Goal: Task Accomplishment & Management: Use online tool/utility

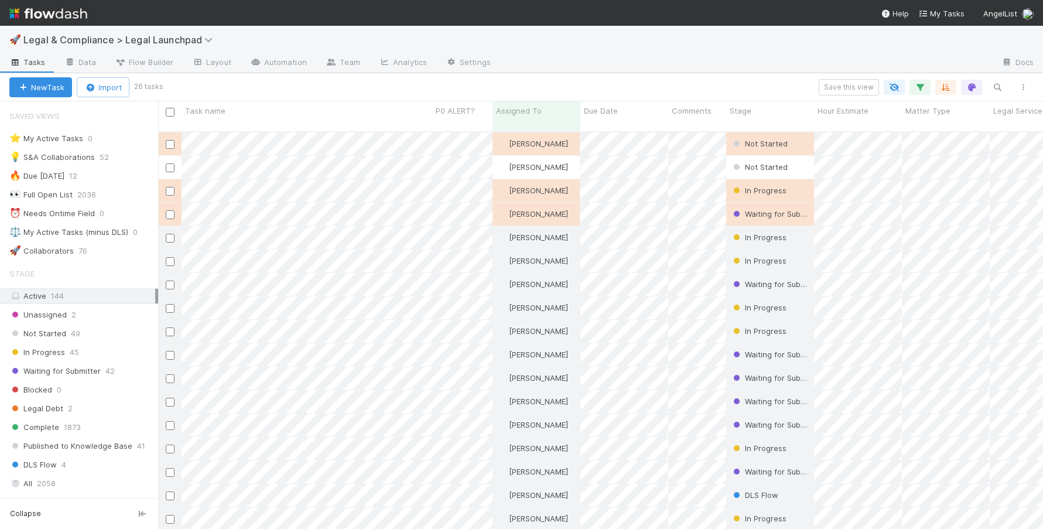
scroll to position [9, 9]
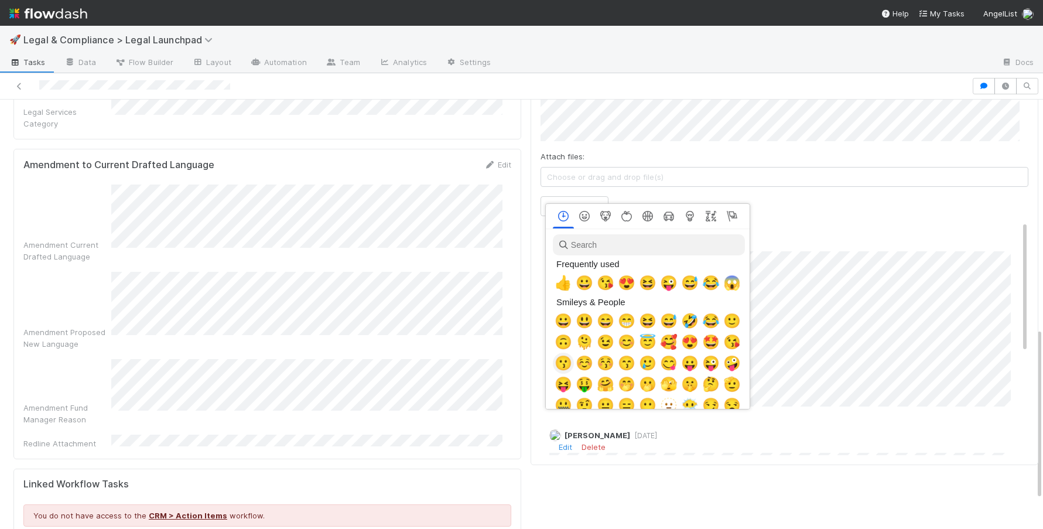
scroll to position [0, 4]
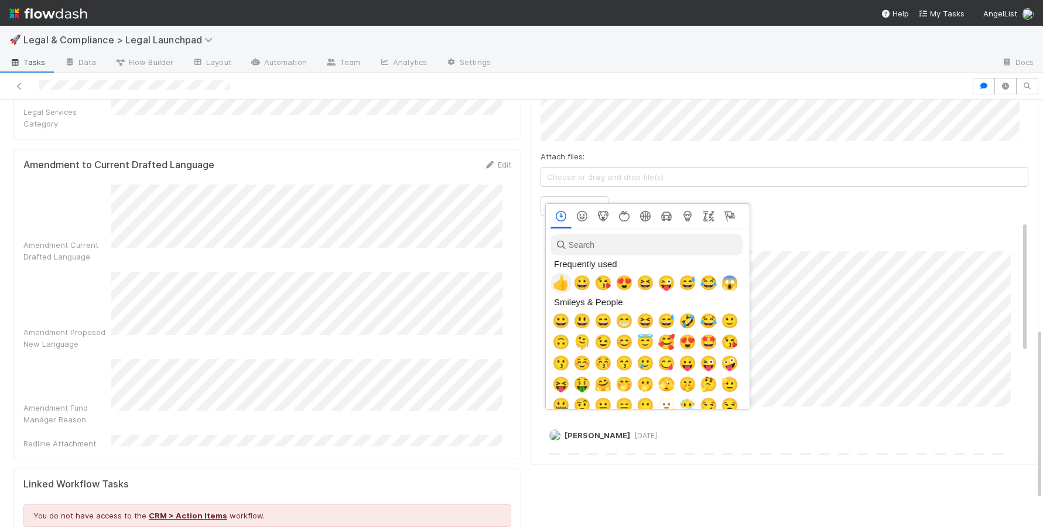
click at [559, 286] on span "👍" at bounding box center [561, 283] width 18 height 16
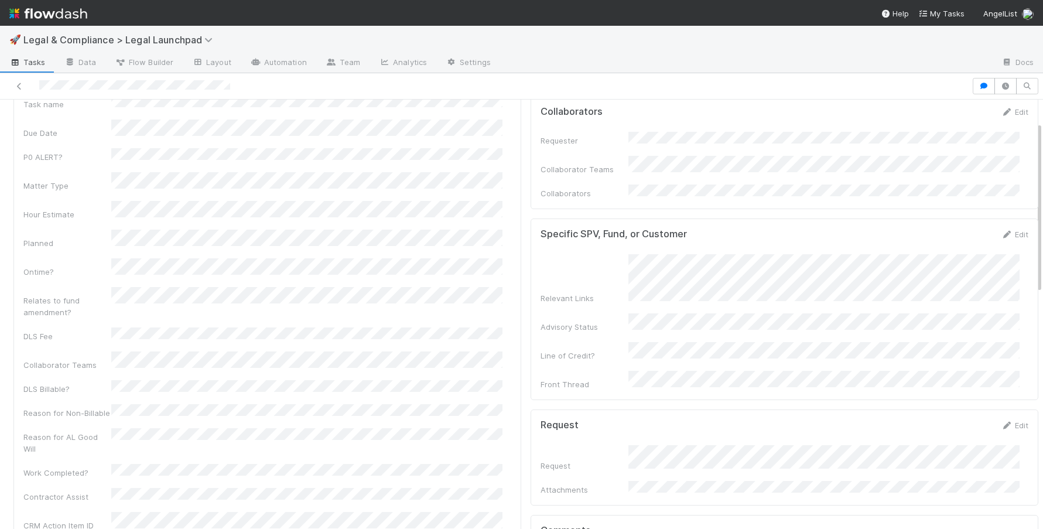
scroll to position [0, 0]
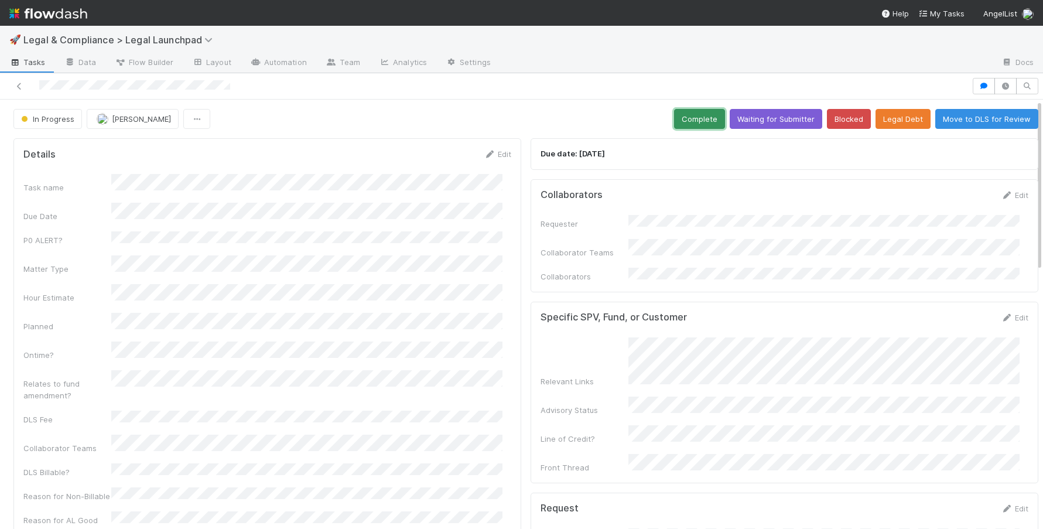
click at [677, 123] on button "Complete" at bounding box center [699, 119] width 51 height 20
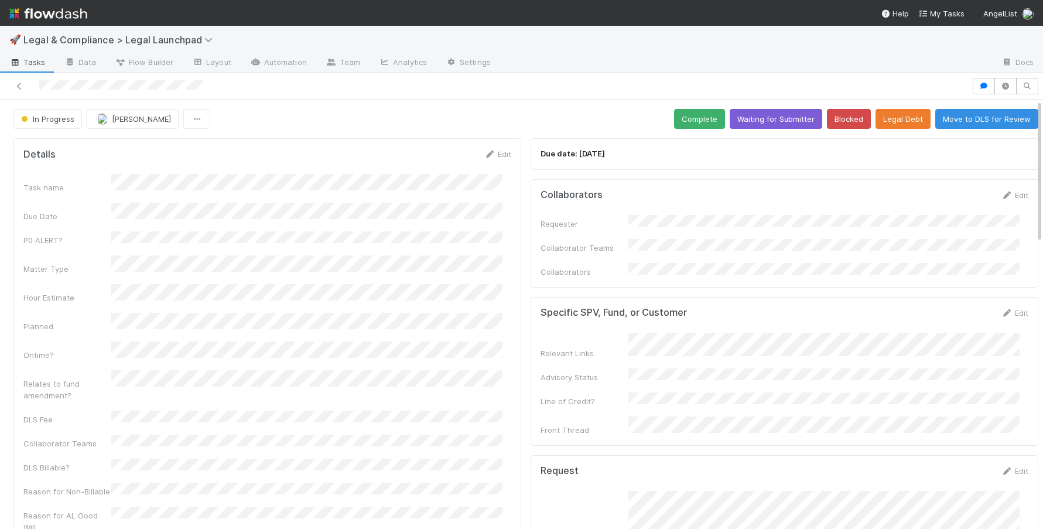
click at [472, 87] on div at bounding box center [486, 86] width 962 height 16
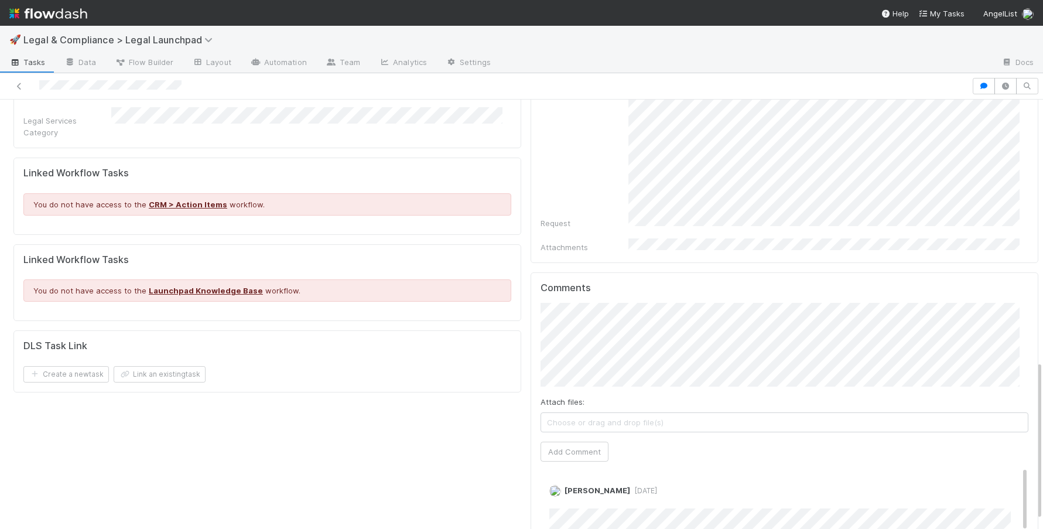
scroll to position [475, 0]
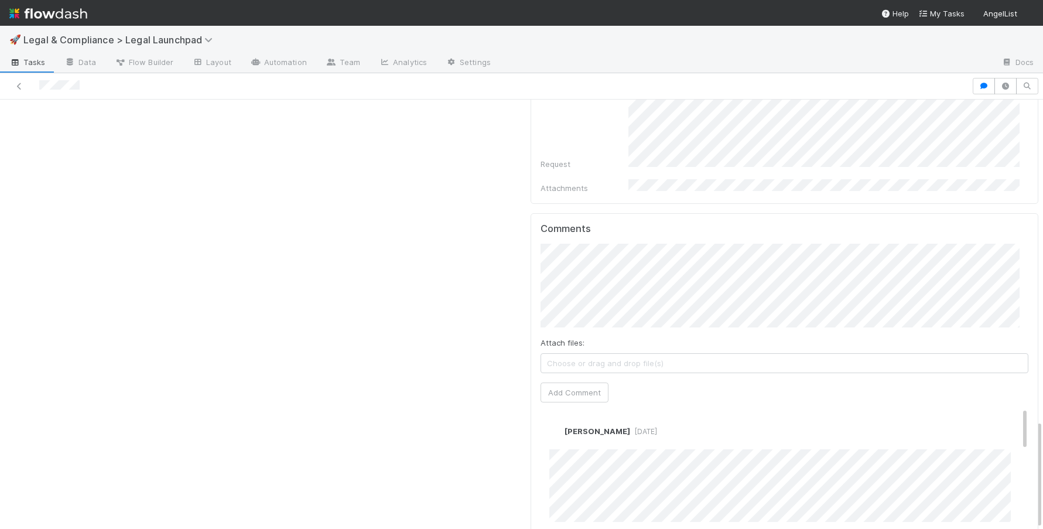
scroll to position [1265, 0]
